Goal: Task Accomplishment & Management: Use online tool/utility

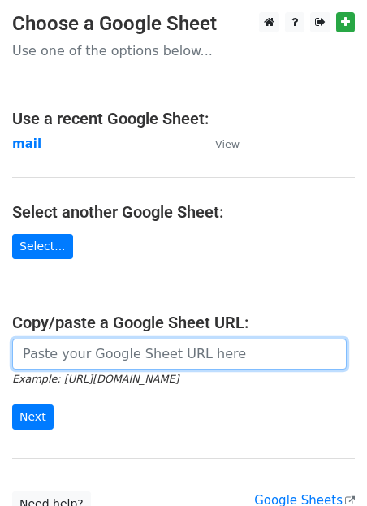
click at [88, 356] on input "url" at bounding box center [179, 353] width 334 height 31
paste input "[URL][DOMAIN_NAME]"
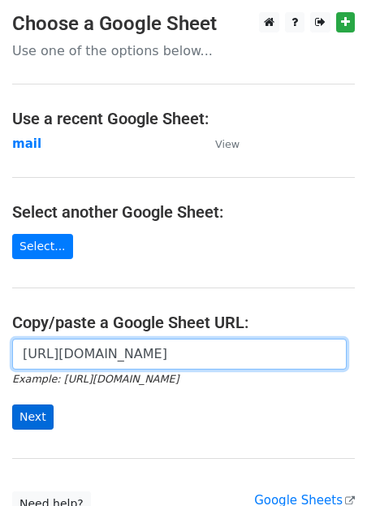
type input "[URL][DOMAIN_NAME]"
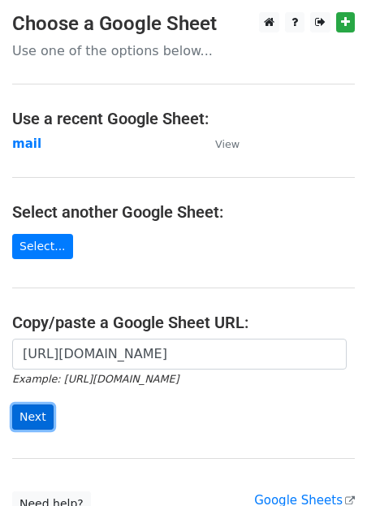
scroll to position [0, 0]
click at [33, 415] on input "Next" at bounding box center [32, 416] width 41 height 25
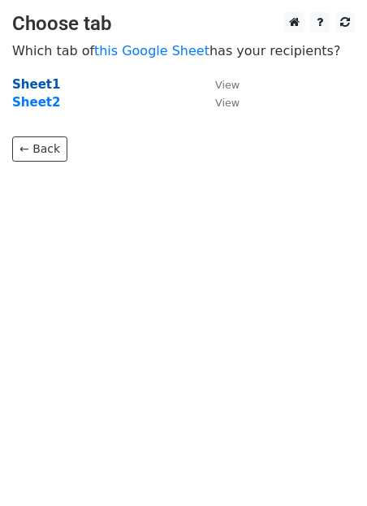
click at [38, 91] on strong "Sheet1" at bounding box center [36, 84] width 48 height 15
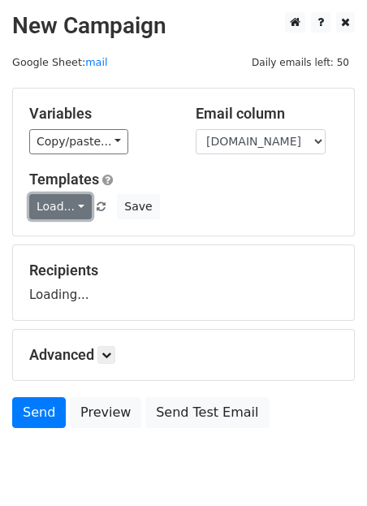
click at [67, 196] on link "Load..." at bounding box center [60, 206] width 62 height 25
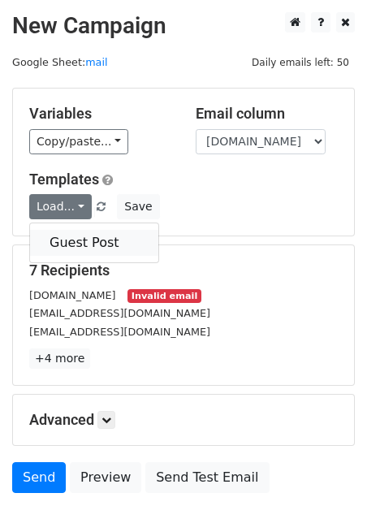
click at [90, 245] on link "Guest Post" at bounding box center [94, 243] width 128 height 26
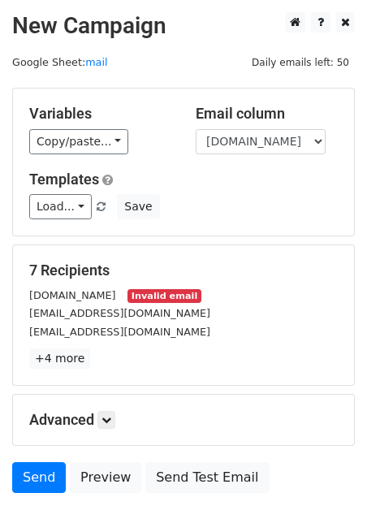
click at [170, 289] on small "Invalid email" at bounding box center [163, 296] width 73 height 14
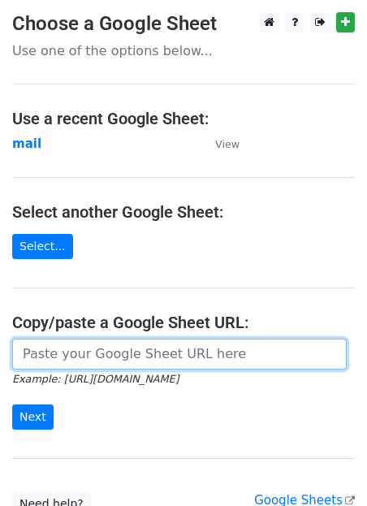
click at [84, 358] on input "url" at bounding box center [179, 353] width 334 height 31
paste input "[URL][DOMAIN_NAME]"
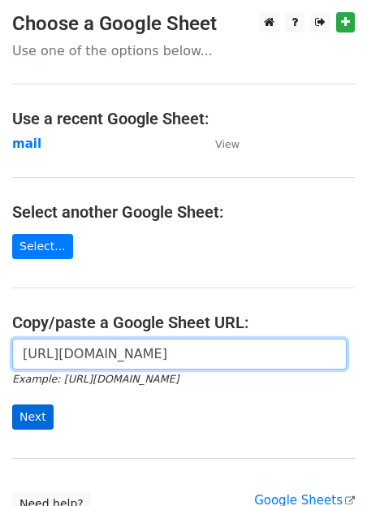
type input "https://docs.google.com/spreadsheets/d/1jLHnsz--_ZfDqRg_OH2xrkmhbGZ3izLOtmH_H2J…"
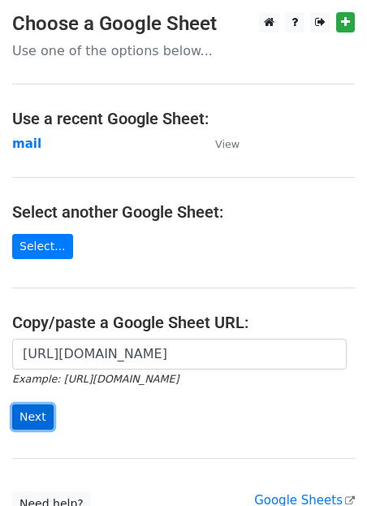
scroll to position [0, 0]
click at [28, 415] on input "Next" at bounding box center [32, 416] width 41 height 25
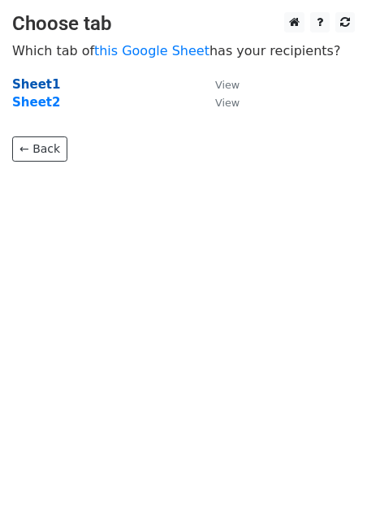
click at [32, 90] on strong "Sheet1" at bounding box center [36, 84] width 48 height 15
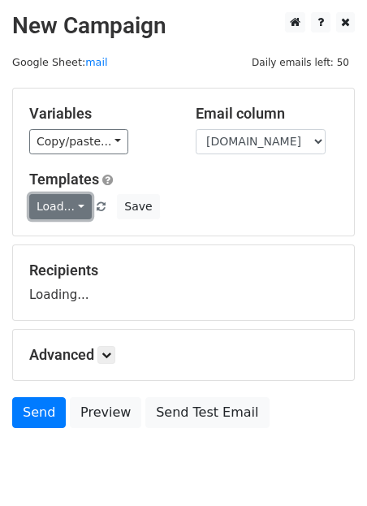
click at [68, 209] on link "Load..." at bounding box center [60, 206] width 62 height 25
click at [67, 248] on link "Guest Post" at bounding box center [94, 243] width 128 height 26
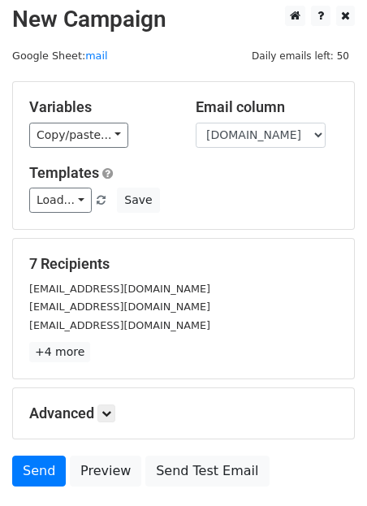
scroll to position [125, 0]
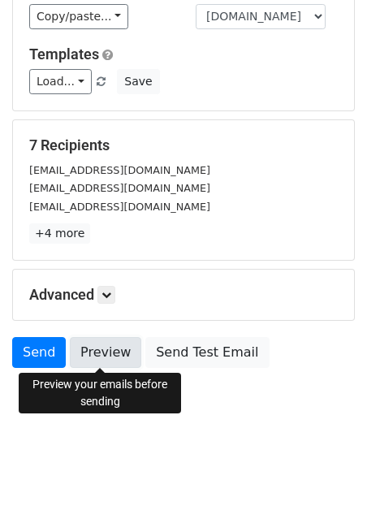
click at [99, 357] on link "Preview" at bounding box center [105, 352] width 71 height 31
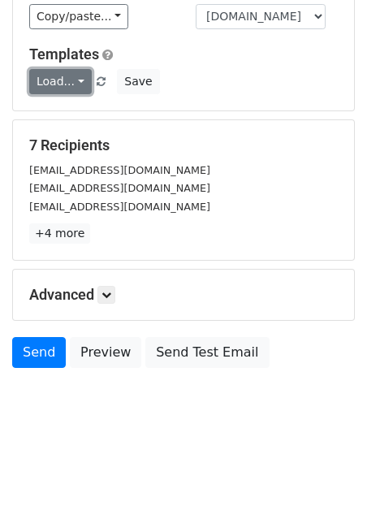
click at [66, 76] on link "Load..." at bounding box center [60, 81] width 62 height 25
click at [73, 102] on div "Guest Post" at bounding box center [94, 117] width 130 height 41
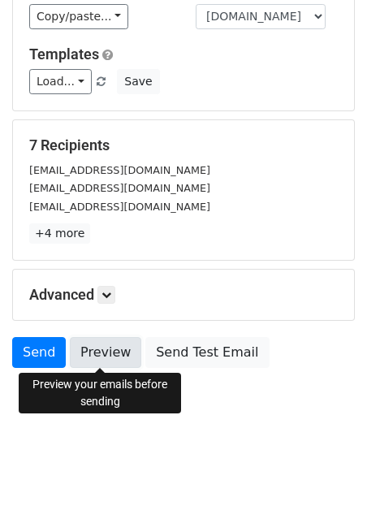
click at [117, 352] on link "Preview" at bounding box center [105, 352] width 71 height 31
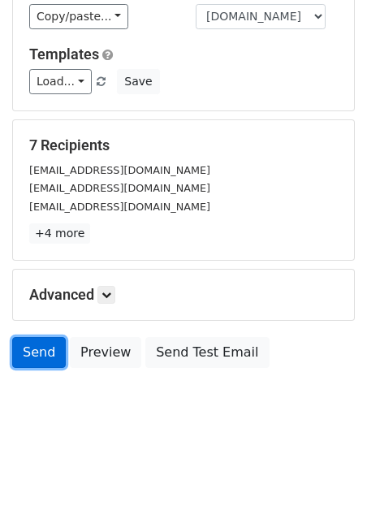
click at [44, 351] on link "Send" at bounding box center [39, 352] width 54 height 31
click at [32, 348] on link "Send" at bounding box center [39, 352] width 54 height 31
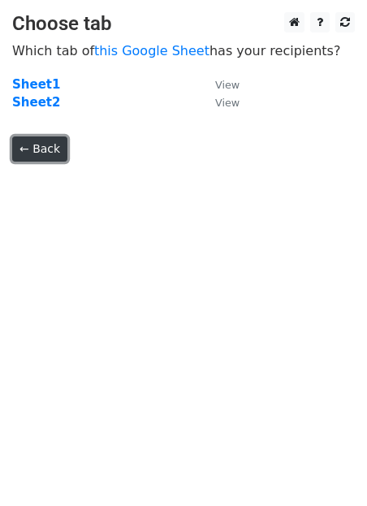
click at [60, 150] on link "← Back" at bounding box center [39, 148] width 55 height 25
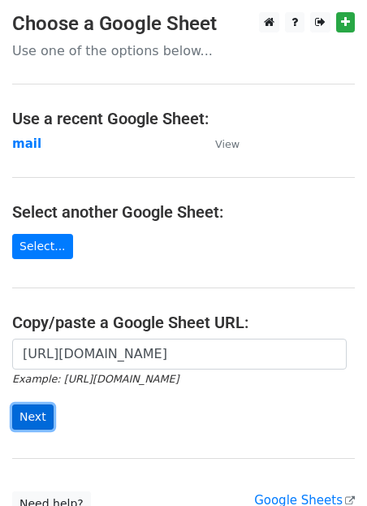
click at [36, 419] on input "Next" at bounding box center [32, 416] width 41 height 25
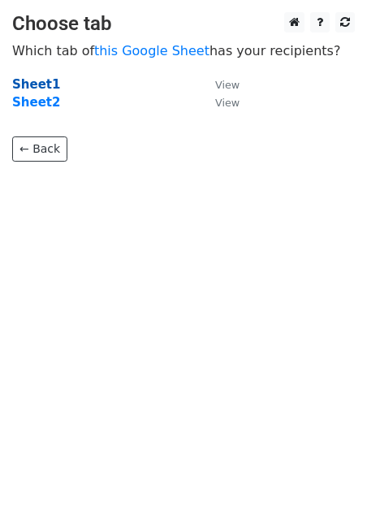
click at [33, 88] on strong "Sheet1" at bounding box center [36, 84] width 48 height 15
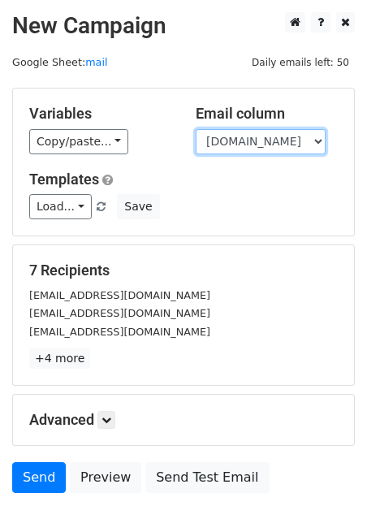
click at [248, 137] on select "Gulf Recruitments [DOMAIN_NAME]" at bounding box center [261, 141] width 130 height 25
select select "Gulf Recruitments"
click at [196, 129] on select "Gulf Recruitments [DOMAIN_NAME]" at bounding box center [261, 141] width 130 height 25
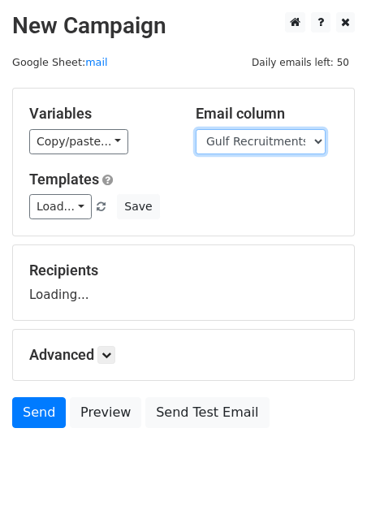
click at [247, 138] on select "Gulf Recruitments [DOMAIN_NAME]" at bounding box center [261, 141] width 130 height 25
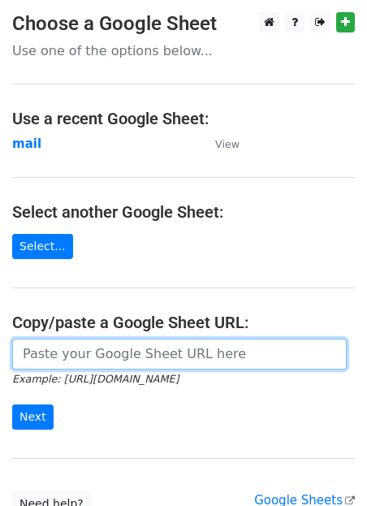
click at [174, 361] on input "url" at bounding box center [179, 353] width 334 height 31
paste input "[URL][DOMAIN_NAME]"
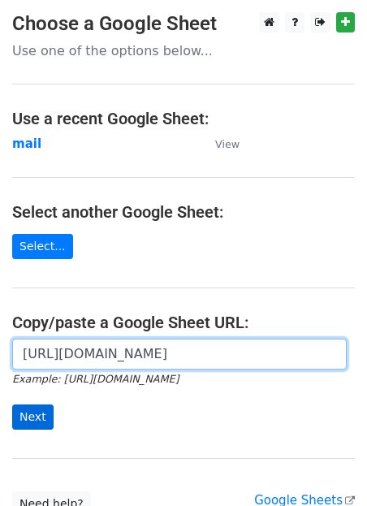
type input "[URL][DOMAIN_NAME]"
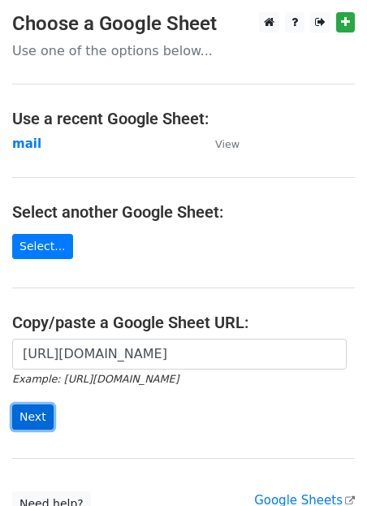
click at [29, 421] on input "Next" at bounding box center [32, 416] width 41 height 25
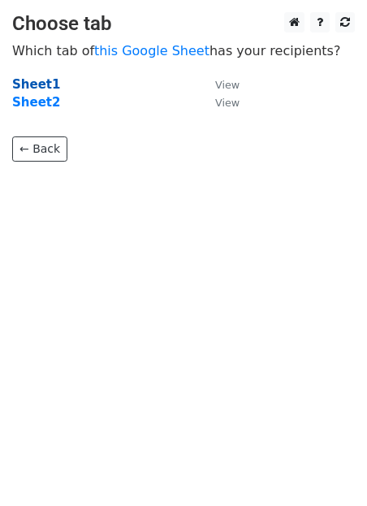
click at [39, 81] on strong "Sheet1" at bounding box center [36, 84] width 48 height 15
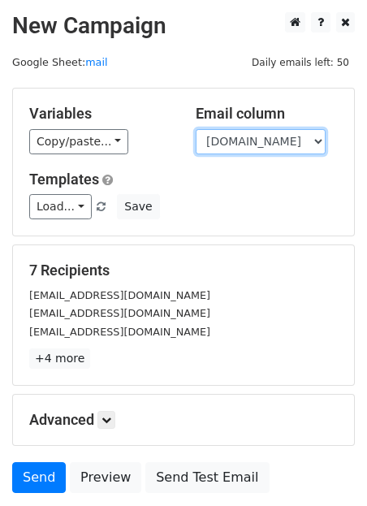
click at [278, 149] on select "Gulf Recruitments www.gulf-recruitments.com" at bounding box center [261, 141] width 130 height 25
click at [196, 129] on select "Gulf Recruitments www.gulf-recruitments.com" at bounding box center [261, 141] width 130 height 25
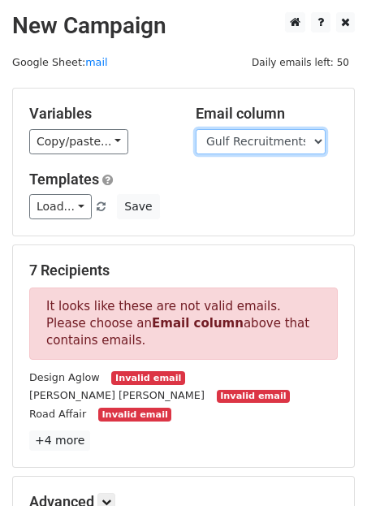
click at [235, 138] on select "Gulf Recruitments www.gulf-recruitments.com" at bounding box center [261, 141] width 130 height 25
select select "www.gulf-recruitments.com"
click at [196, 129] on select "Gulf Recruitments www.gulf-recruitments.com" at bounding box center [261, 141] width 130 height 25
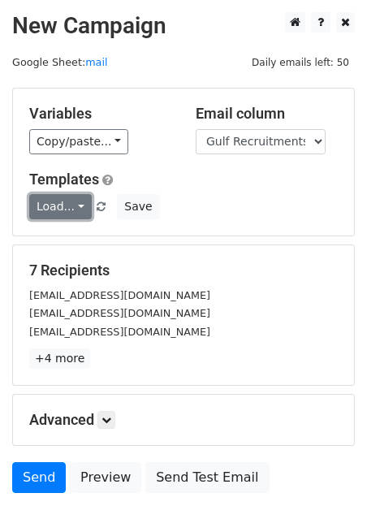
click at [65, 201] on link "Load..." at bounding box center [60, 206] width 62 height 25
click at [93, 245] on link "Guest Post" at bounding box center [94, 243] width 128 height 26
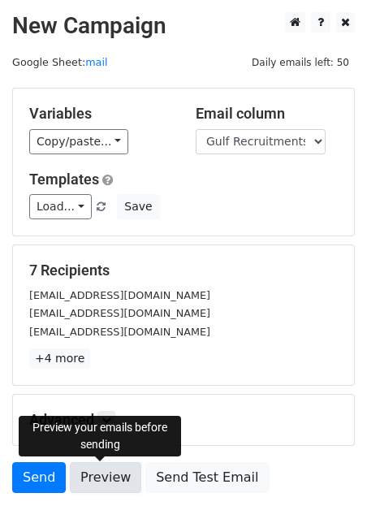
click at [100, 476] on link "Preview" at bounding box center [105, 477] width 71 height 31
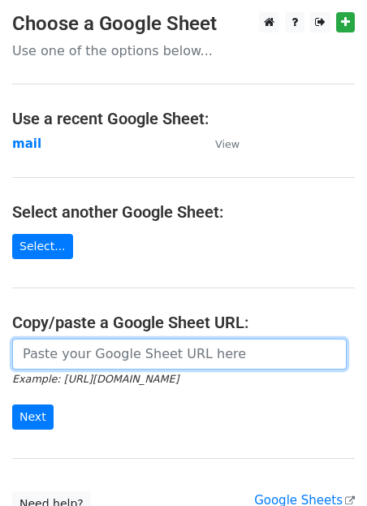
click at [85, 355] on input "url" at bounding box center [179, 353] width 334 height 31
paste input "[URL][DOMAIN_NAME]"
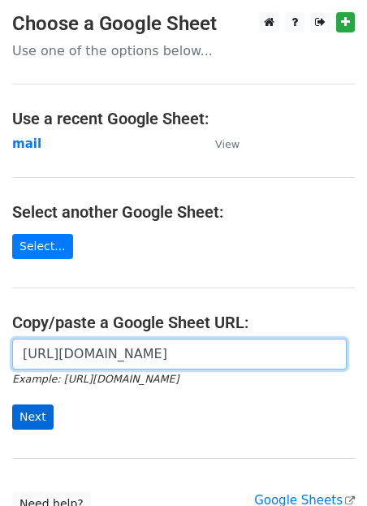
type input "[URL][DOMAIN_NAME]"
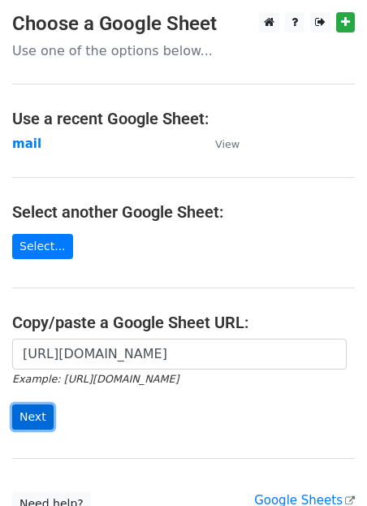
click at [15, 420] on input "Next" at bounding box center [32, 416] width 41 height 25
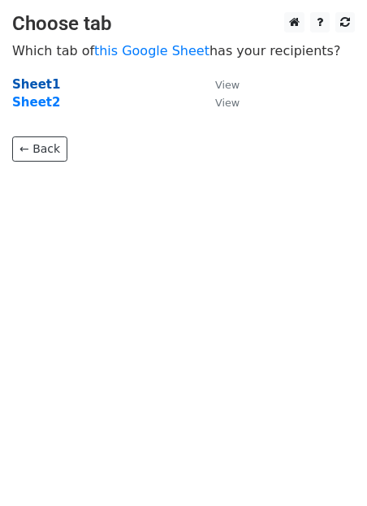
click at [43, 84] on strong "Sheet1" at bounding box center [36, 84] width 48 height 15
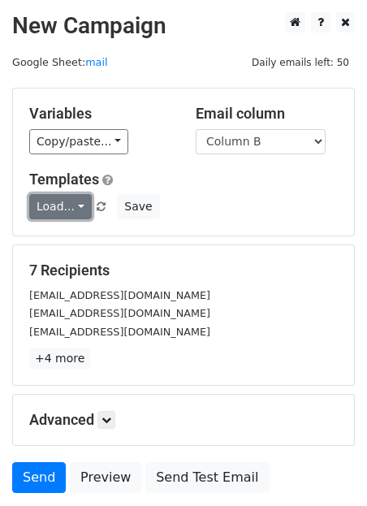
click at [80, 209] on link "Load..." at bounding box center [60, 206] width 62 height 25
click at [80, 230] on link "Guest Post" at bounding box center [94, 243] width 128 height 26
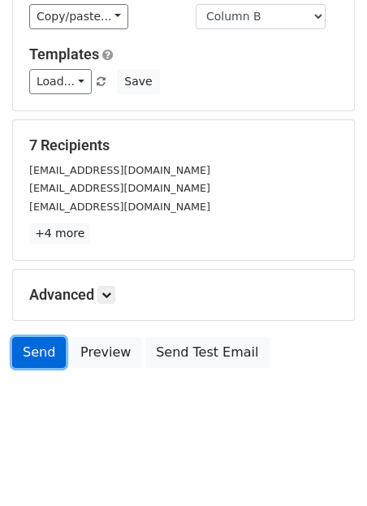
click at [31, 342] on link "Send" at bounding box center [39, 352] width 54 height 31
